Goal: Information Seeking & Learning: Learn about a topic

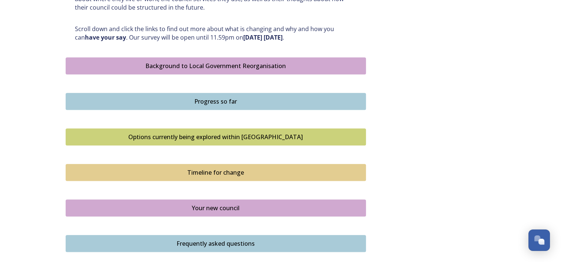
scroll to position [445, 0]
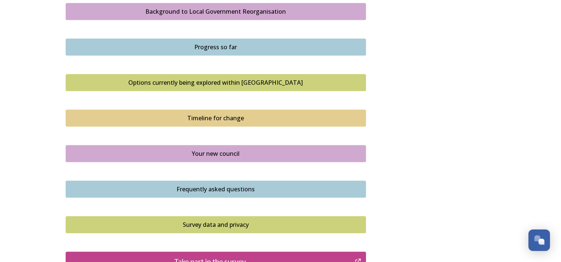
click at [229, 158] on button "Your new council" at bounding box center [216, 153] width 300 height 17
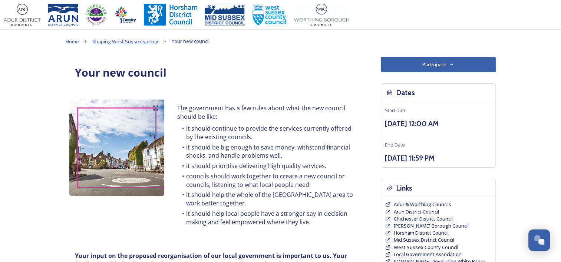
click at [118, 42] on span "Shaping West Sussex survey" at bounding box center [125, 41] width 66 height 7
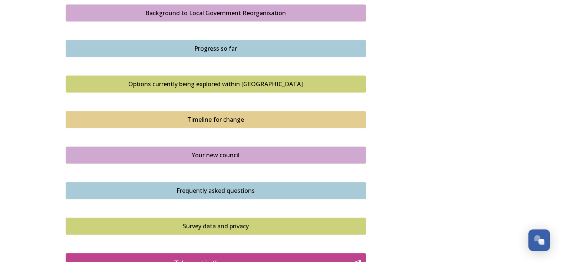
scroll to position [445, 0]
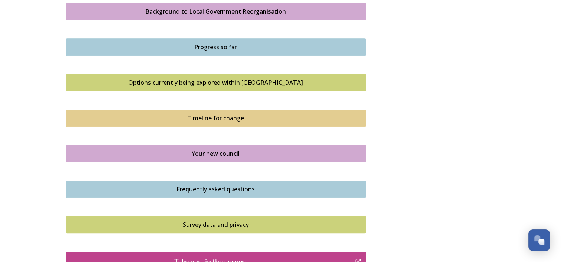
click at [162, 122] on div "Timeline for change" at bounding box center [216, 118] width 292 height 9
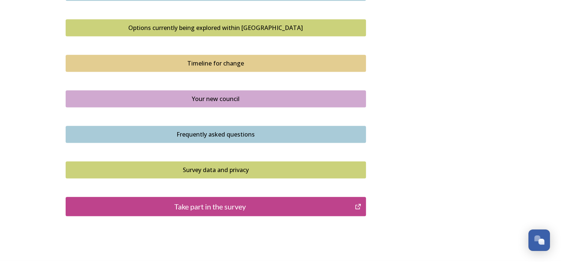
scroll to position [534, 0]
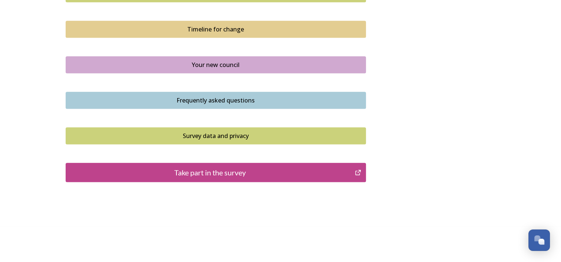
click at [243, 100] on div "Frequently asked questions" at bounding box center [216, 100] width 292 height 9
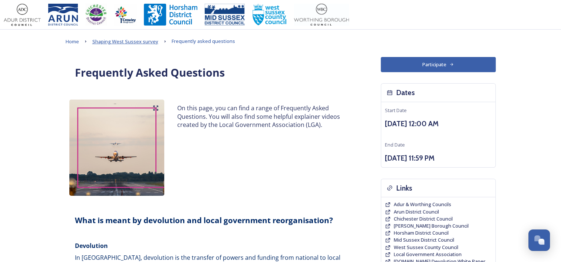
click at [139, 43] on span "Shaping West Sussex survey" at bounding box center [125, 41] width 66 height 7
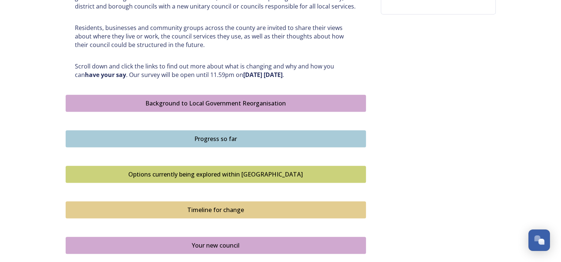
scroll to position [408, 0]
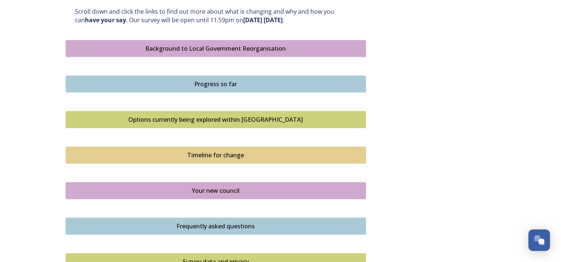
click at [212, 116] on div "Options currently being explored within [GEOGRAPHIC_DATA]" at bounding box center [216, 119] width 292 height 9
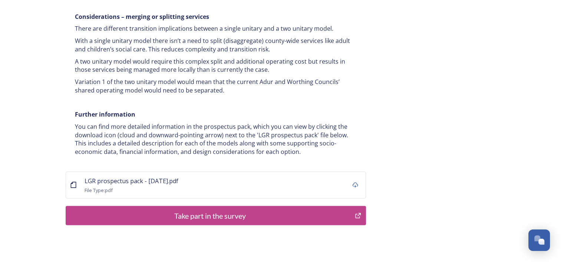
scroll to position [1483, 0]
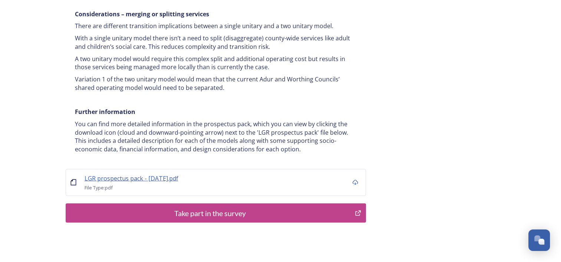
click at [129, 175] on span "LGR prospectus pack - [DATE].pdf" at bounding box center [132, 179] width 94 height 8
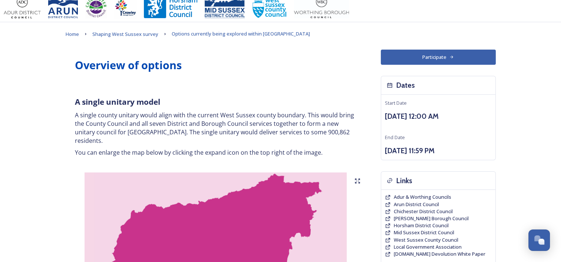
scroll to position [0, 0]
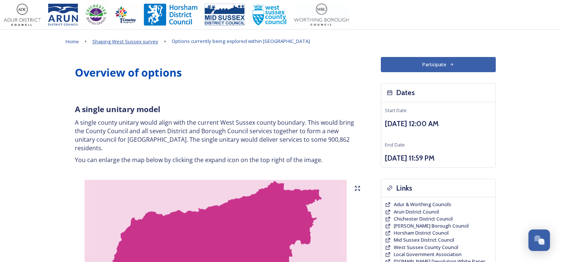
click at [129, 40] on span "Shaping West Sussex survey" at bounding box center [125, 41] width 66 height 7
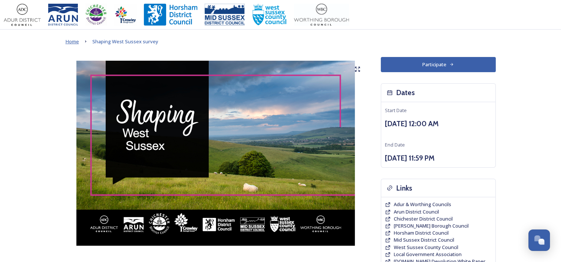
click at [76, 42] on span "Home" at bounding box center [72, 41] width 13 height 7
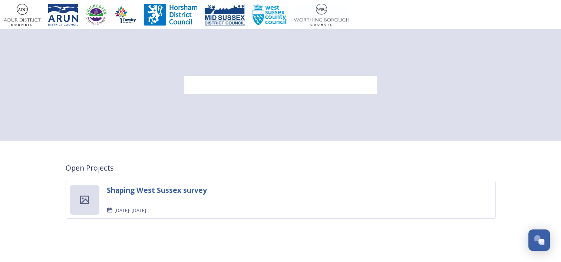
click at [273, 80] on div at bounding box center [280, 85] width 193 height 19
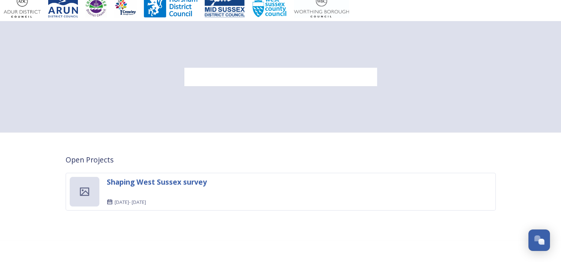
scroll to position [23, 0]
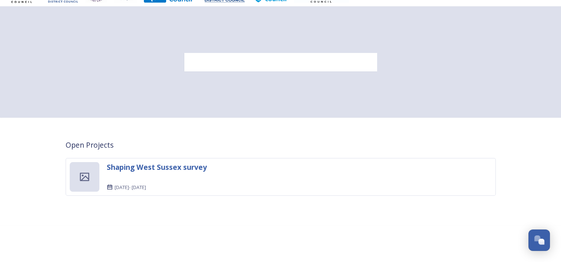
click at [125, 161] on div "Shaping West Sussex survey [DATE] - [DATE]" at bounding box center [281, 177] width 430 height 38
click at [125, 166] on strong "Shaping West Sussex survey" at bounding box center [157, 167] width 100 height 10
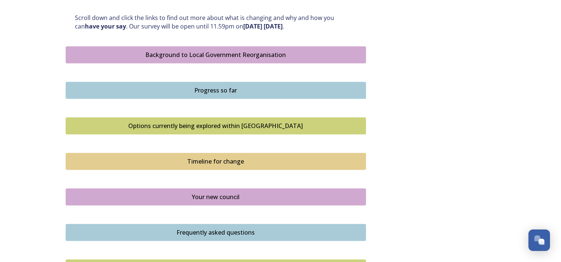
scroll to position [408, 0]
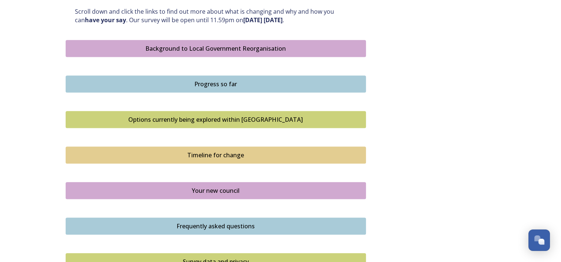
click at [243, 123] on div "Options currently being explored within [GEOGRAPHIC_DATA]" at bounding box center [216, 119] width 292 height 9
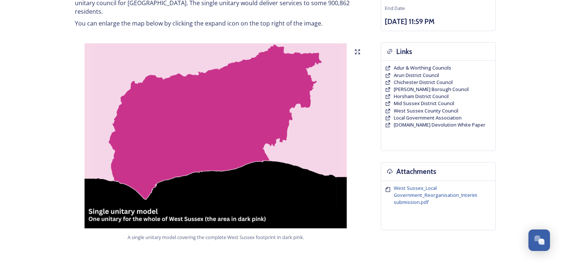
scroll to position [111, 0]
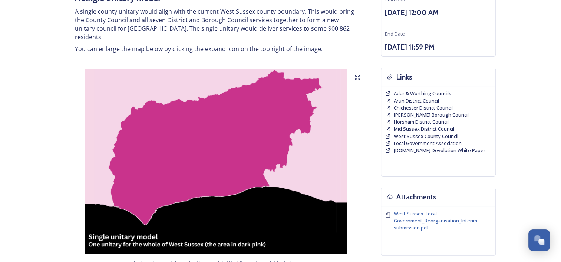
click at [248, 132] on img at bounding box center [216, 161] width 300 height 185
click at [356, 78] on icon at bounding box center [355, 78] width 1 height 1
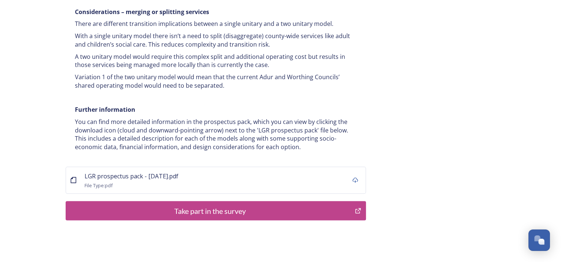
scroll to position [0, 0]
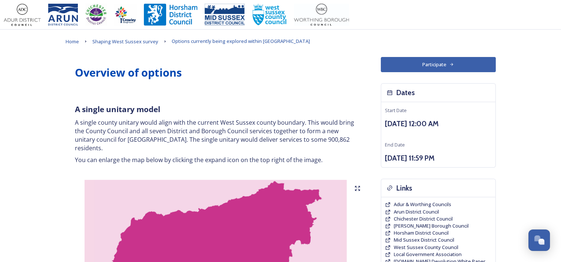
click at [120, 19] on img at bounding box center [125, 15] width 22 height 22
click at [417, 227] on span "[PERSON_NAME] Borough Council" at bounding box center [431, 226] width 75 height 7
